Goal: Information Seeking & Learning: Learn about a topic

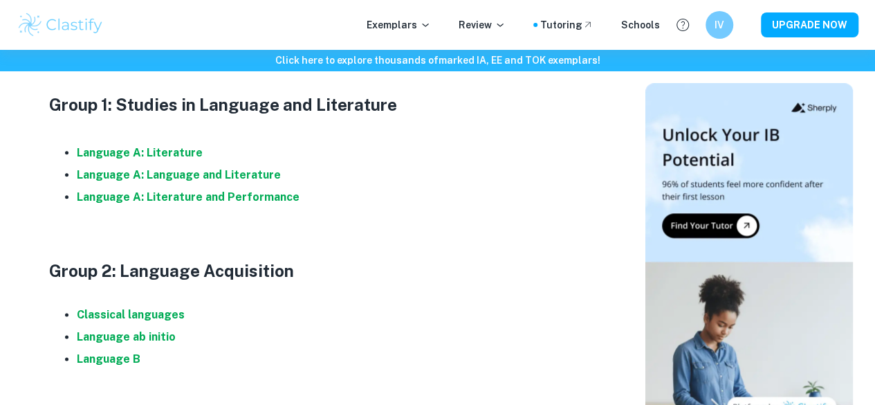
scroll to position [830, 0]
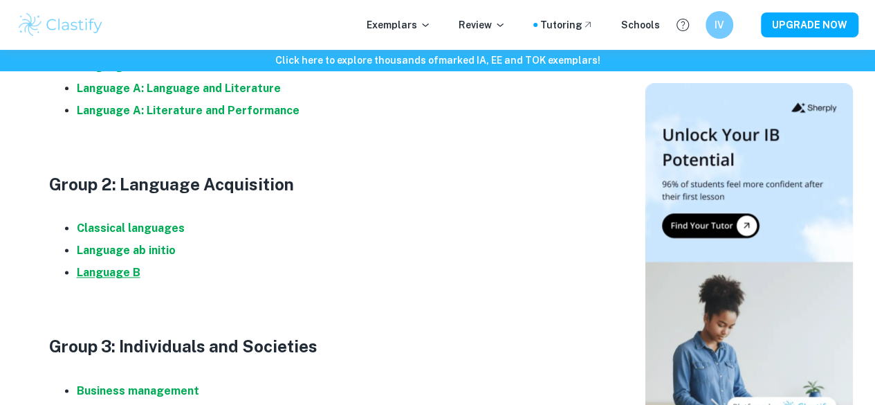
click at [119, 279] on strong "Language B" at bounding box center [109, 272] width 64 height 13
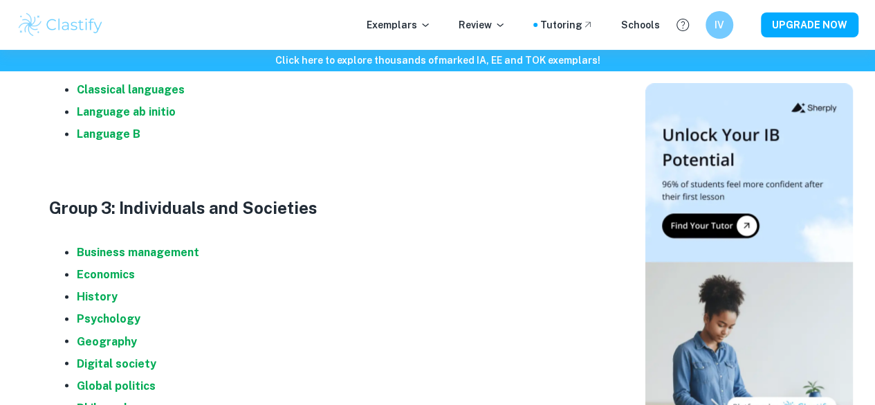
scroll to position [899, 0]
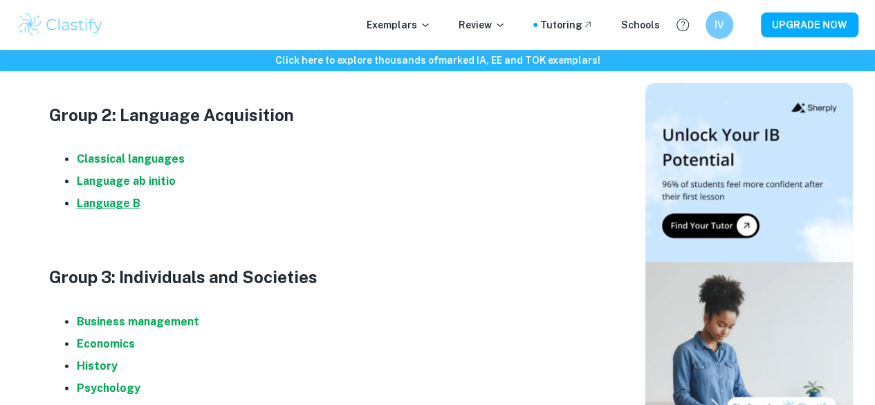
click at [111, 210] on strong "Language B" at bounding box center [109, 202] width 64 height 13
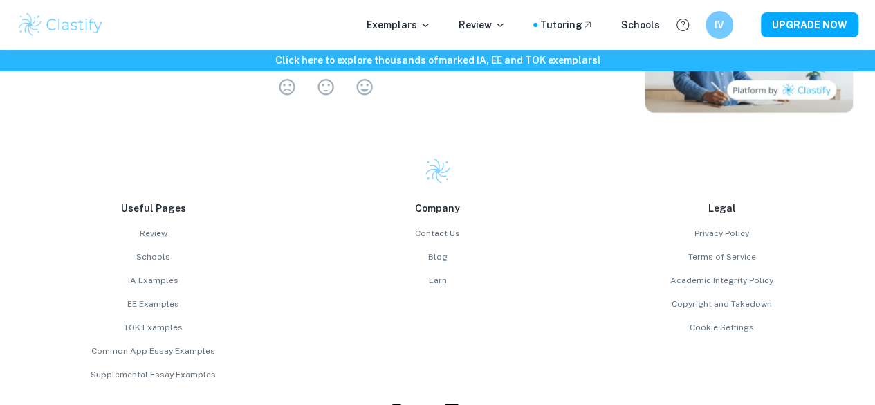
scroll to position [2051, 0]
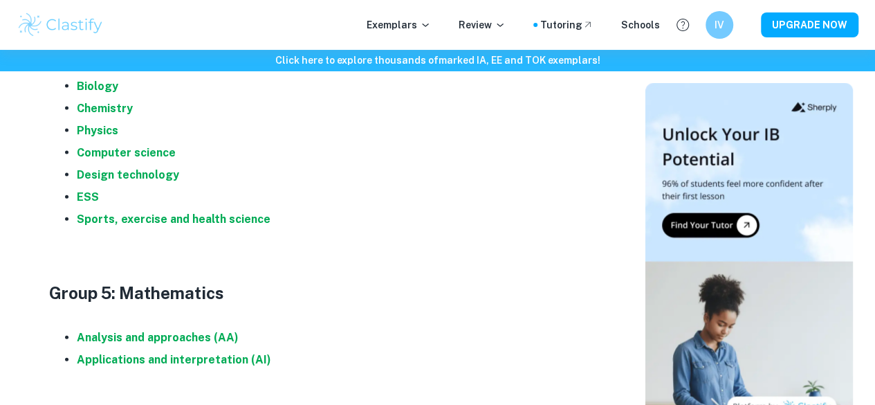
scroll to position [899, 0]
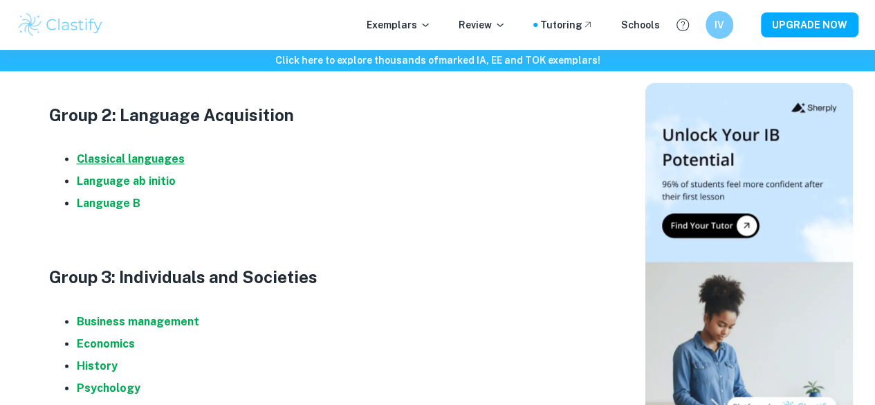
click at [140, 165] on strong "Classical languages" at bounding box center [131, 158] width 108 height 13
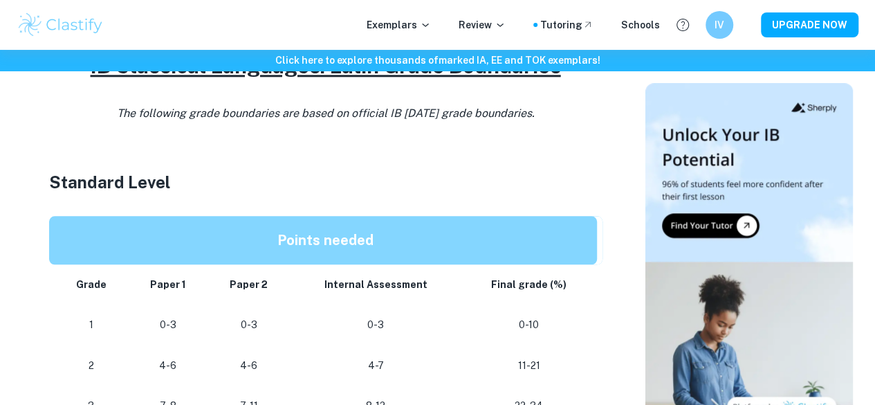
scroll to position [761, 0]
